Goal: Task Accomplishment & Management: Manage account settings

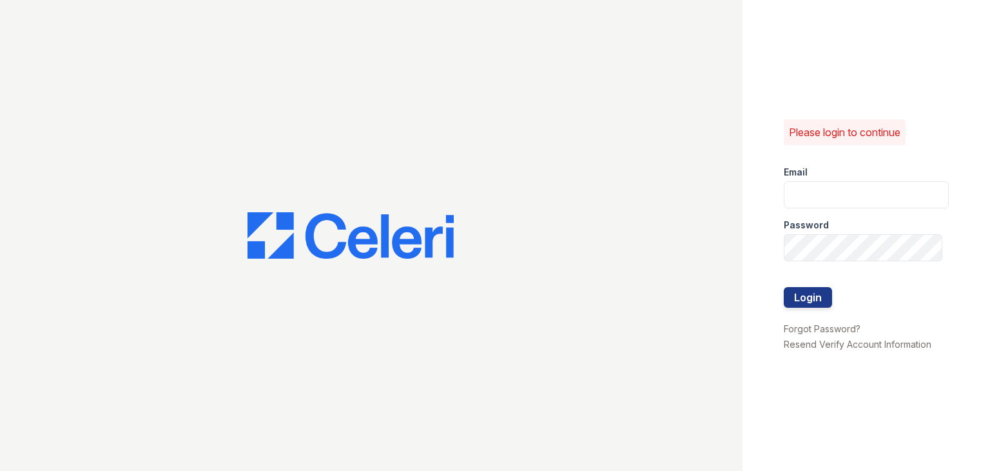
click at [824, 189] on input "email" at bounding box center [866, 194] width 165 height 27
click at [899, 186] on input "email" at bounding box center [866, 194] width 165 height 27
click at [804, 197] on input "email" at bounding box center [866, 194] width 165 height 27
click at [829, 186] on input "email" at bounding box center [866, 194] width 165 height 27
click at [850, 330] on link "Forgot Password?" at bounding box center [822, 328] width 77 height 11
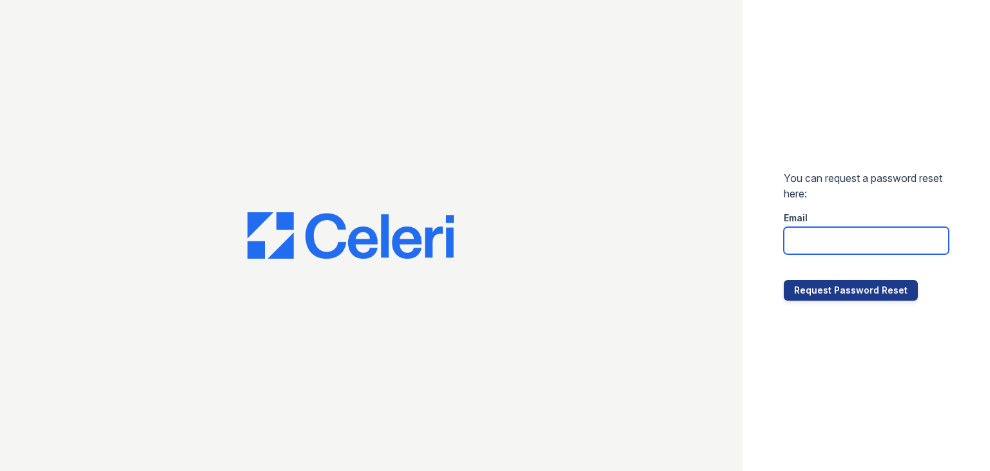
click at [827, 249] on input "email" at bounding box center [866, 240] width 165 height 27
type input "w"
type input "wimbledon.pm@cafmanagement.com"
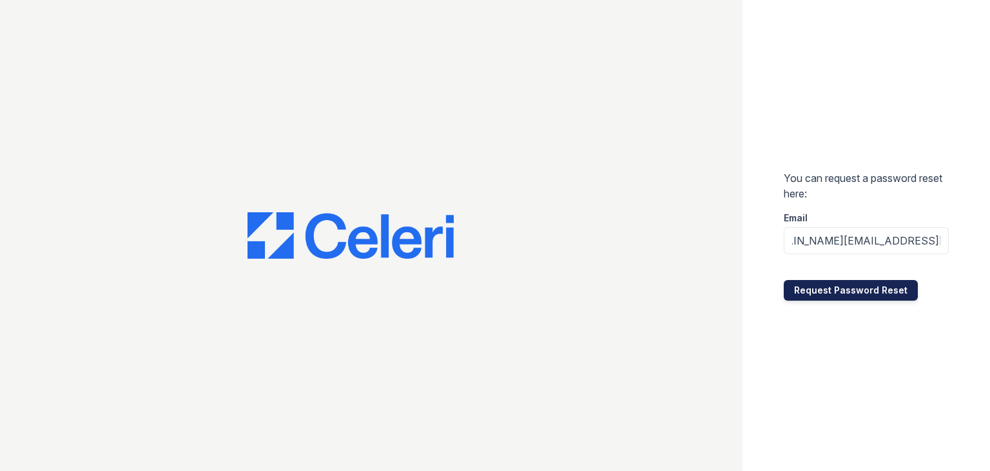
scroll to position [0, 0]
click at [857, 293] on button "Request Password Reset" at bounding box center [851, 290] width 134 height 21
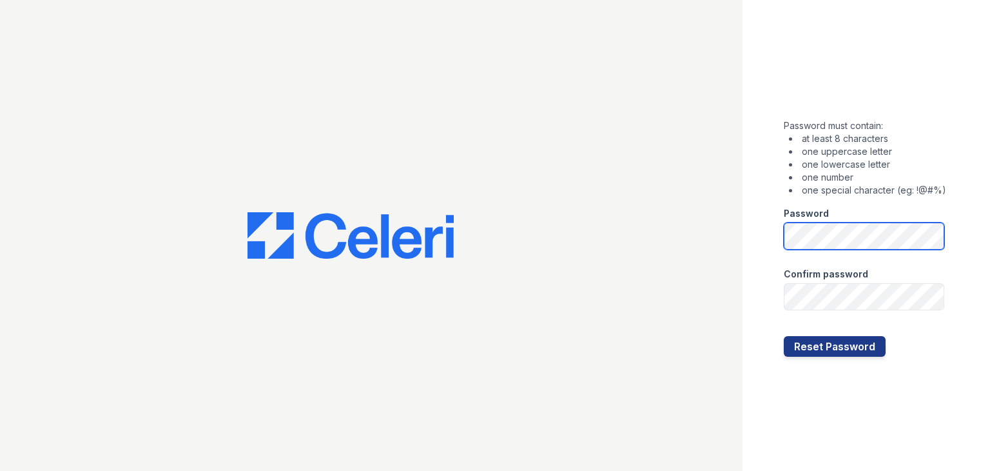
click at [481, 235] on div "Password must contain: at least 8 characters one uppercase letter one lowercase…" at bounding box center [495, 235] width 990 height 471
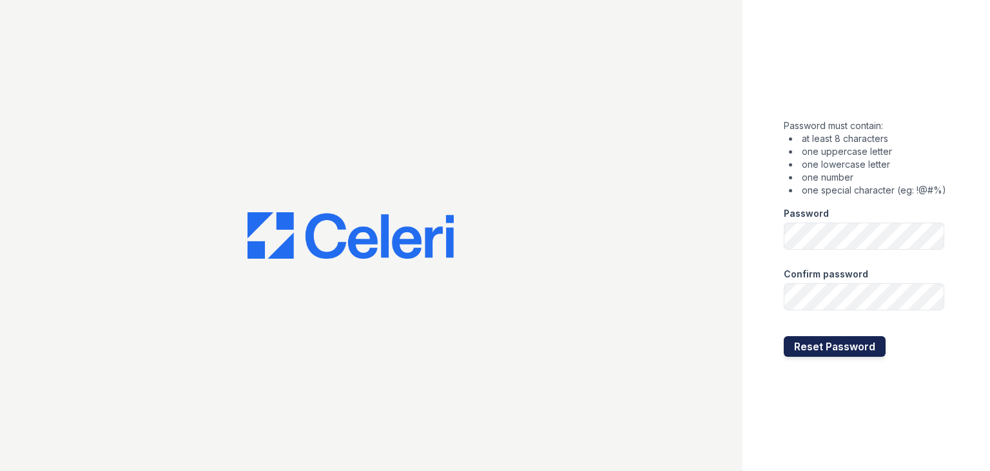
click at [879, 342] on button "Reset Password" at bounding box center [835, 346] width 102 height 21
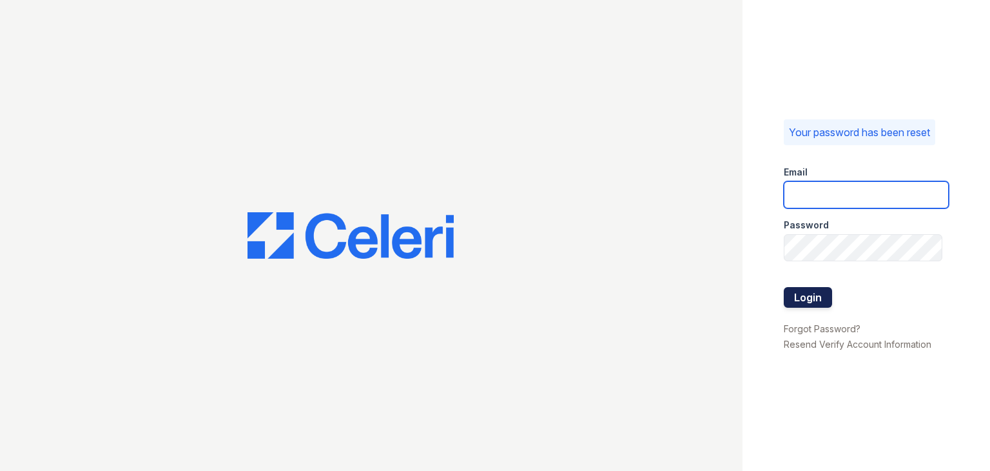
type input "[DOMAIN_NAME][EMAIL_ADDRESS][DOMAIN_NAME]"
click at [805, 293] on button "Login" at bounding box center [808, 297] width 48 height 21
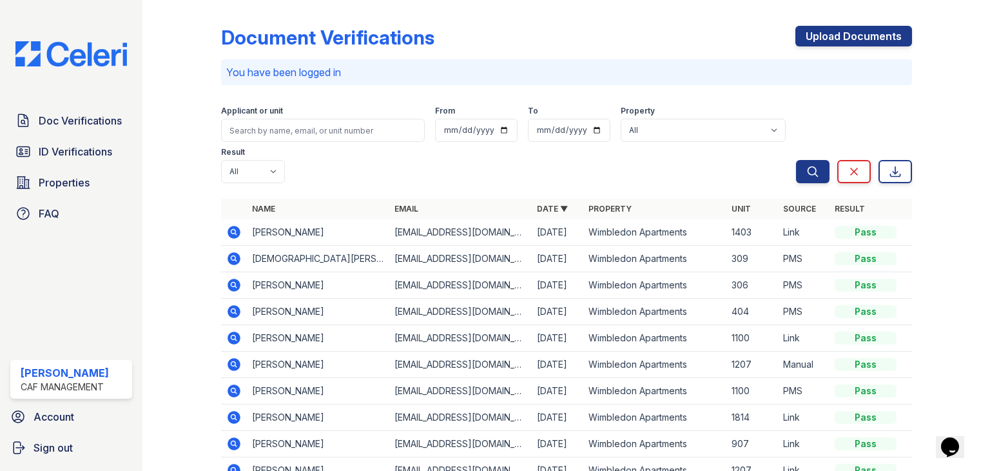
click at [230, 310] on icon at bounding box center [233, 311] width 15 height 15
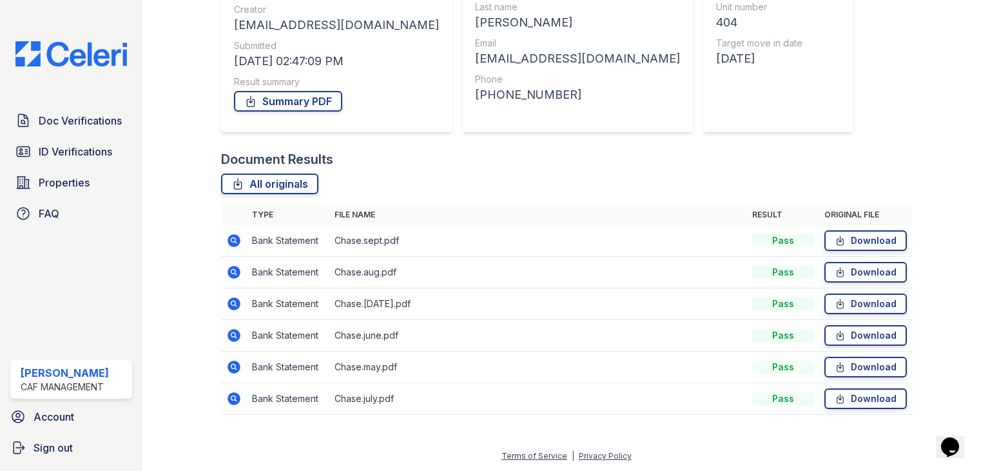
scroll to position [38, 0]
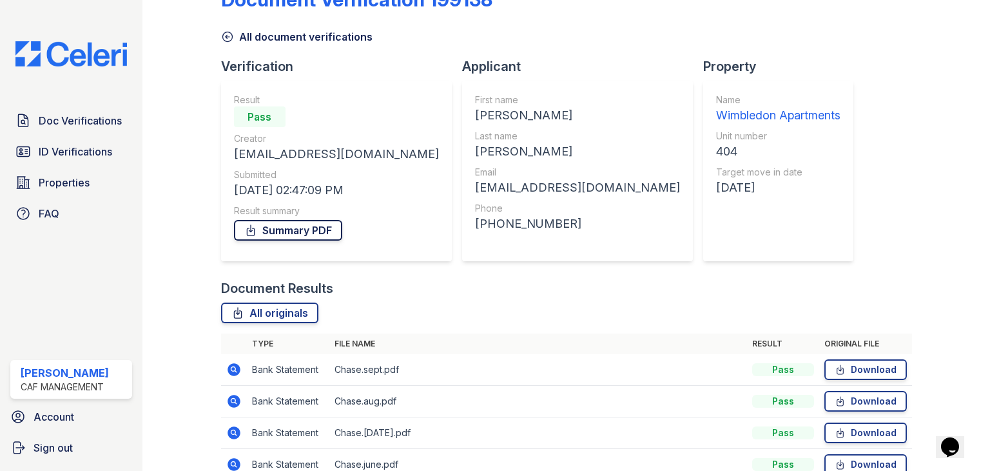
click at [299, 235] on link "Summary PDF" at bounding box center [288, 230] width 108 height 21
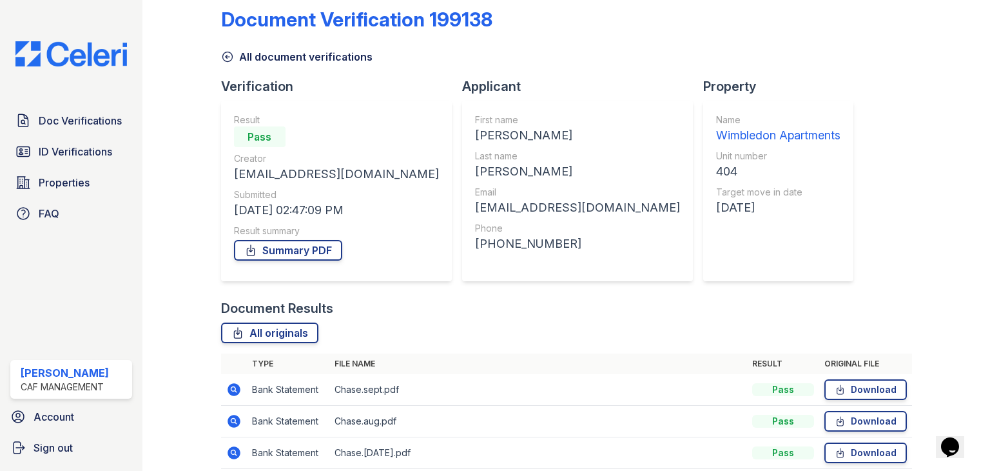
scroll to position [0, 0]
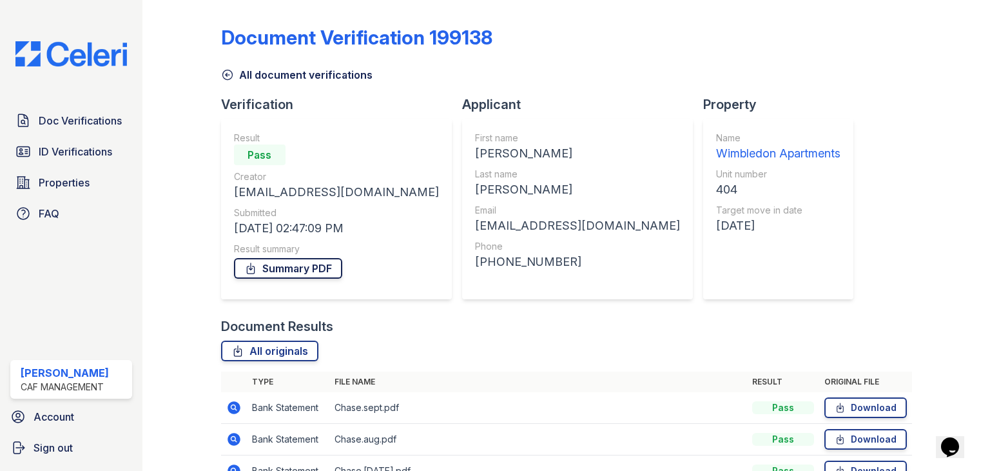
click at [300, 273] on link "Summary PDF" at bounding box center [288, 268] width 108 height 21
click at [224, 77] on icon at bounding box center [227, 74] width 13 height 13
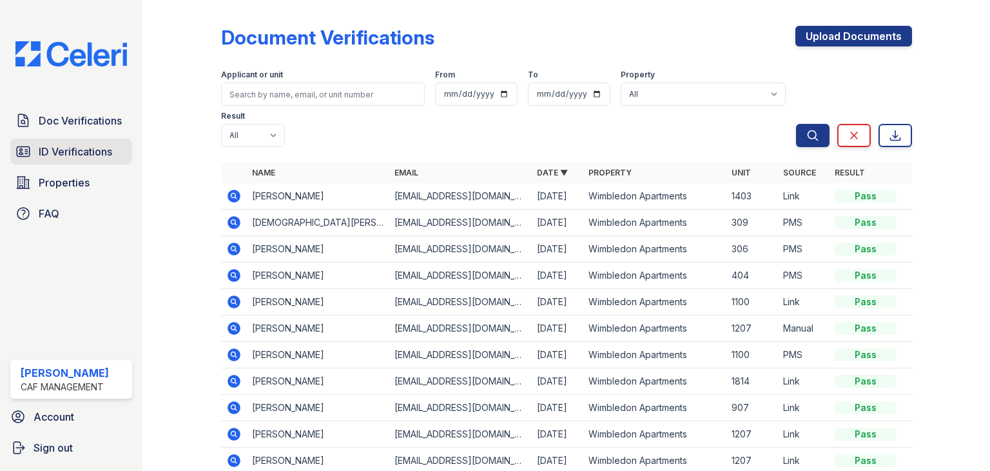
click at [87, 150] on span "ID Verifications" at bounding box center [75, 151] width 73 height 15
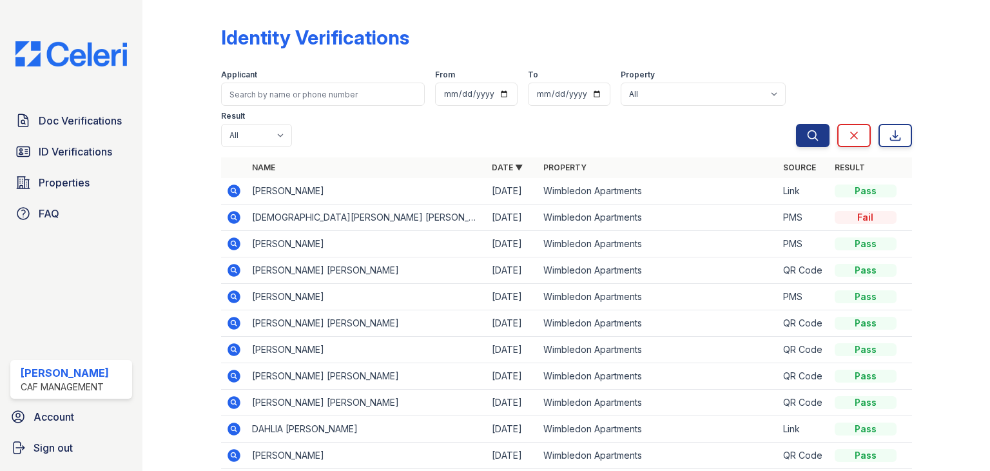
click at [240, 246] on icon at bounding box center [233, 243] width 15 height 15
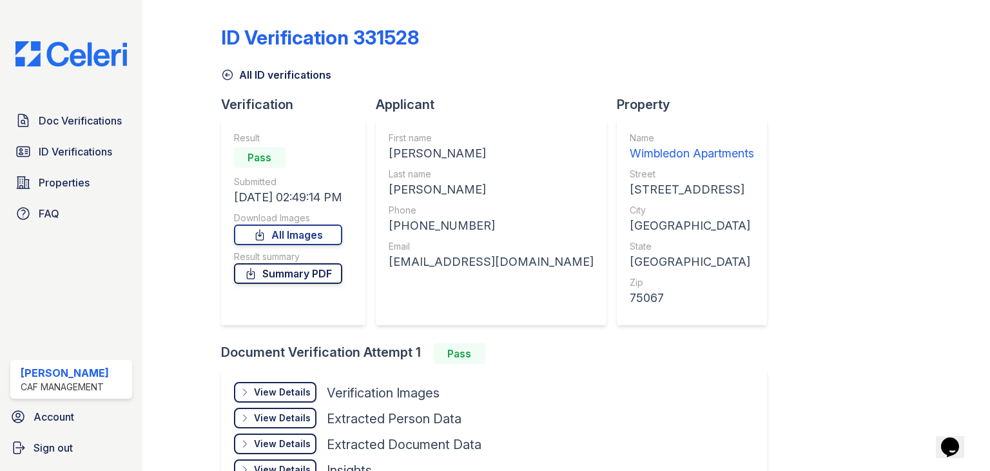
click at [311, 274] on link "Summary PDF" at bounding box center [288, 273] width 108 height 21
click at [302, 235] on link "All Images" at bounding box center [288, 234] width 108 height 21
click at [75, 148] on span "ID Verifications" at bounding box center [75, 151] width 73 height 15
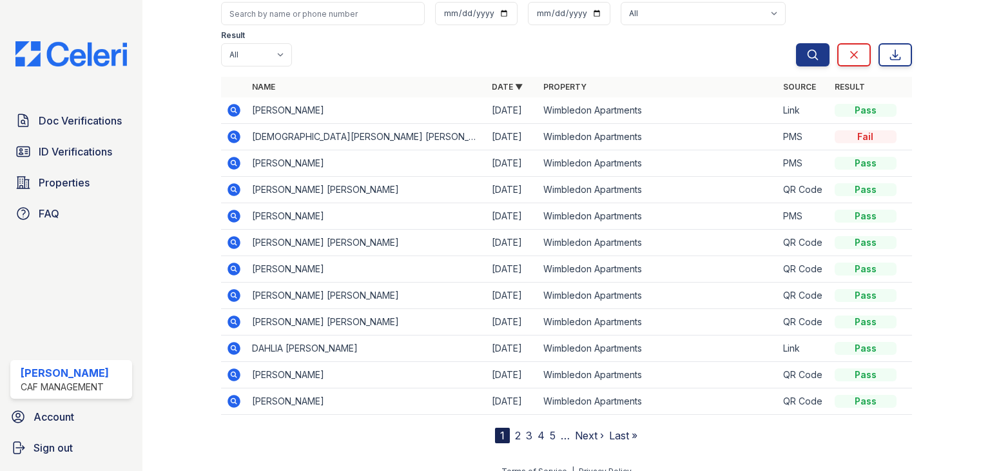
scroll to position [95, 0]
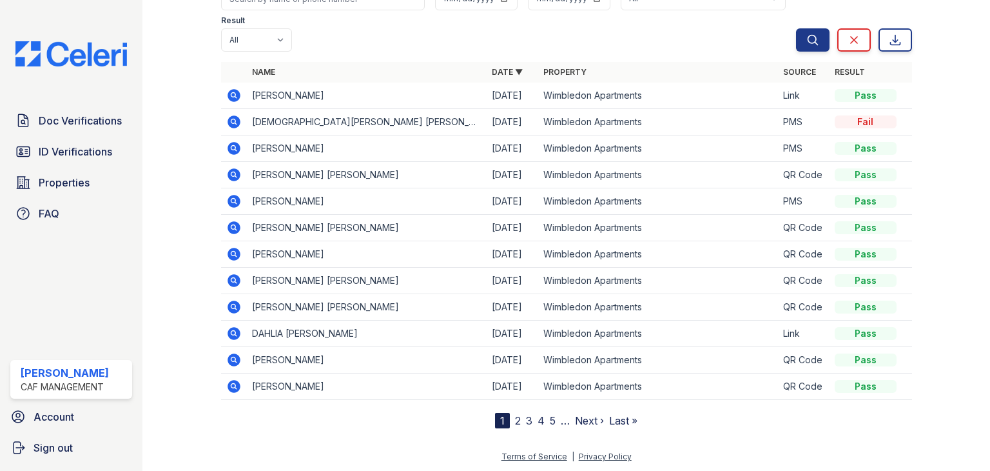
click at [515, 418] on link "2" at bounding box center [518, 420] width 6 height 13
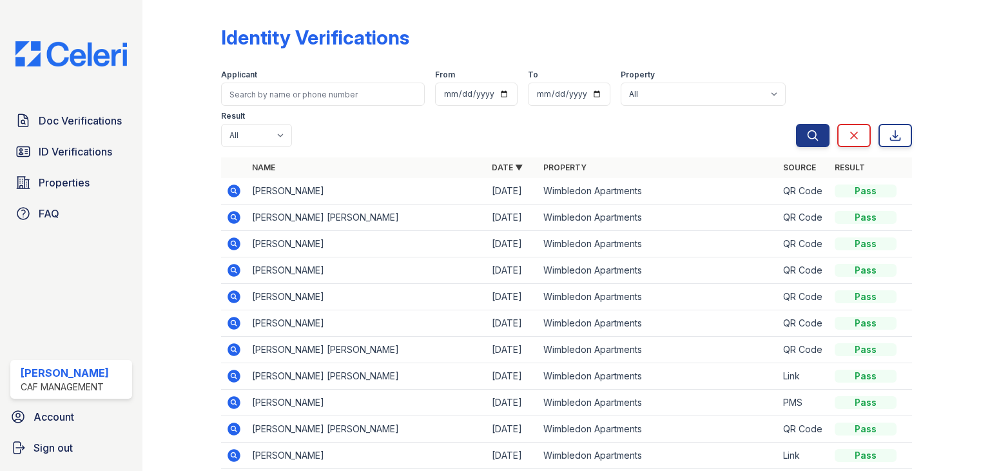
click at [232, 190] on icon at bounding box center [232, 189] width 3 height 3
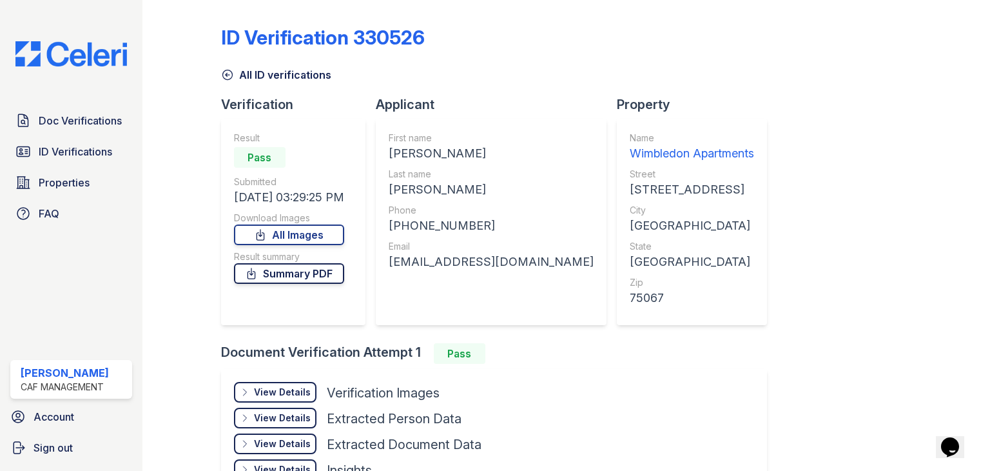
click at [320, 269] on link "Summary PDF" at bounding box center [289, 273] width 110 height 21
click at [333, 233] on link "All Images" at bounding box center [289, 234] width 110 height 21
click at [224, 73] on icon at bounding box center [227, 74] width 13 height 13
